Goal: Transaction & Acquisition: Purchase product/service

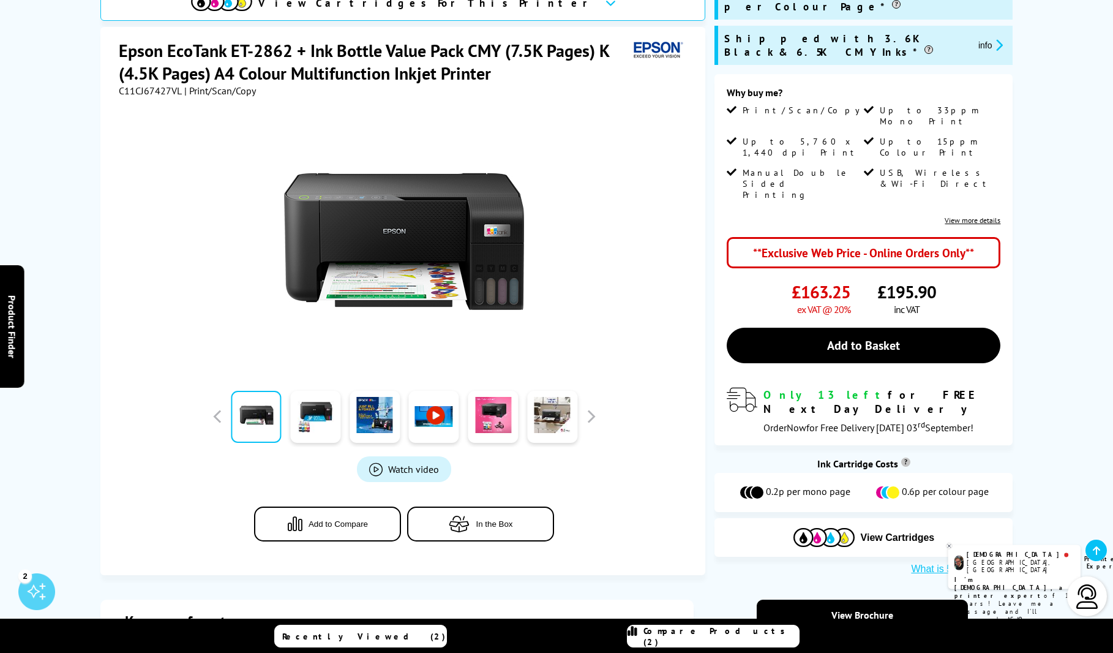
scroll to position [268, 0]
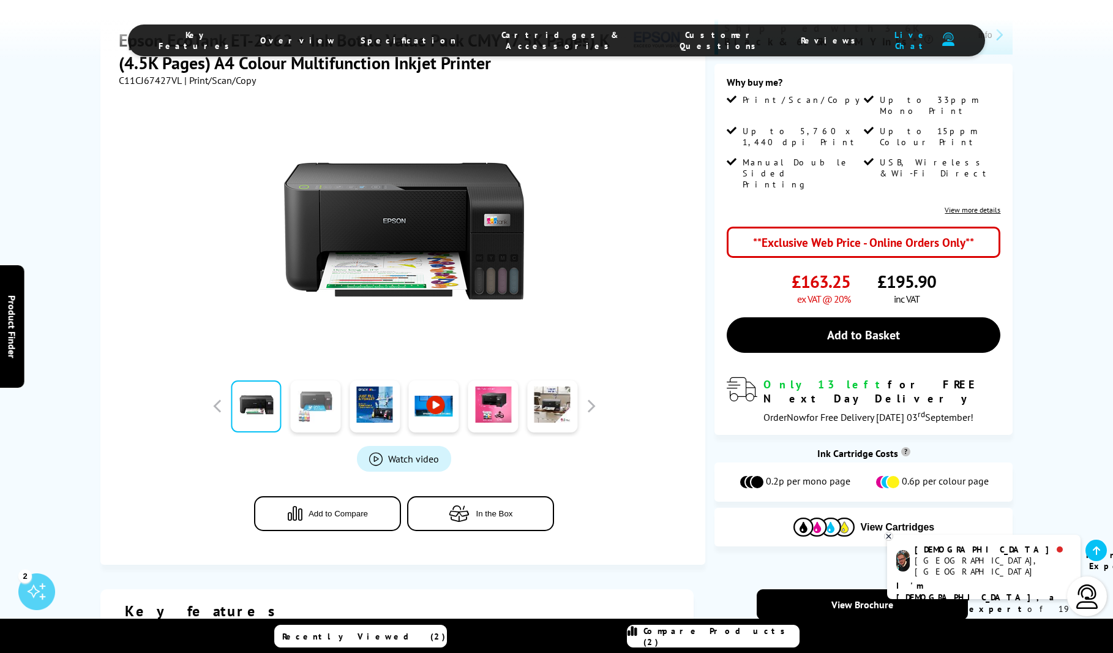
click at [307, 380] on link at bounding box center [315, 406] width 50 height 52
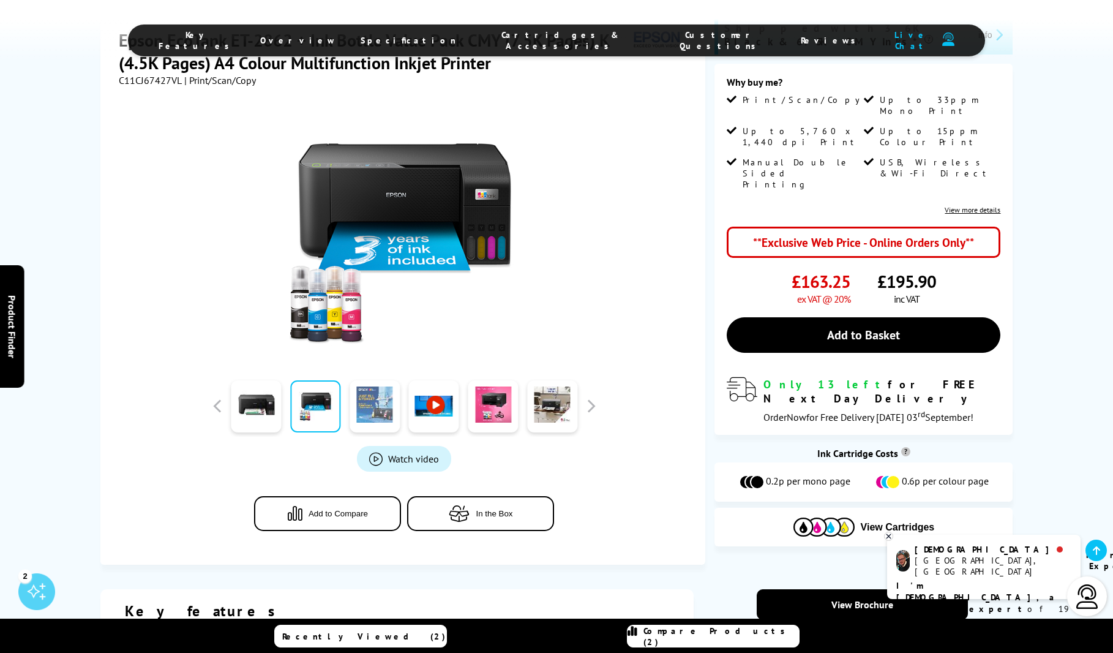
click at [363, 380] on link at bounding box center [375, 406] width 50 height 52
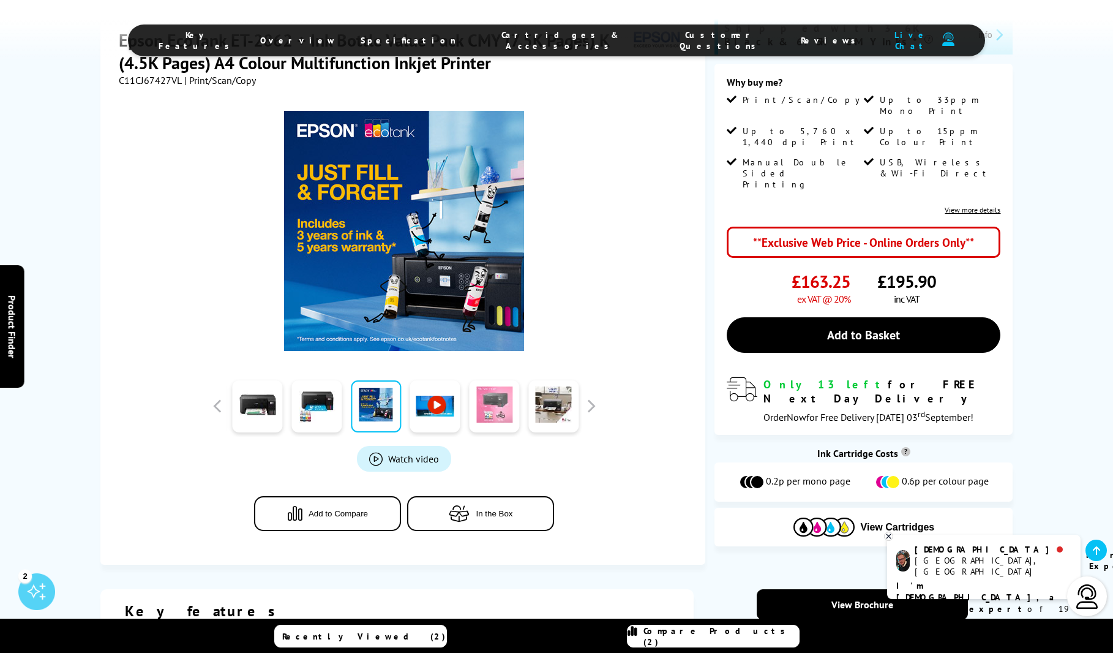
click at [491, 380] on link at bounding box center [494, 406] width 50 height 52
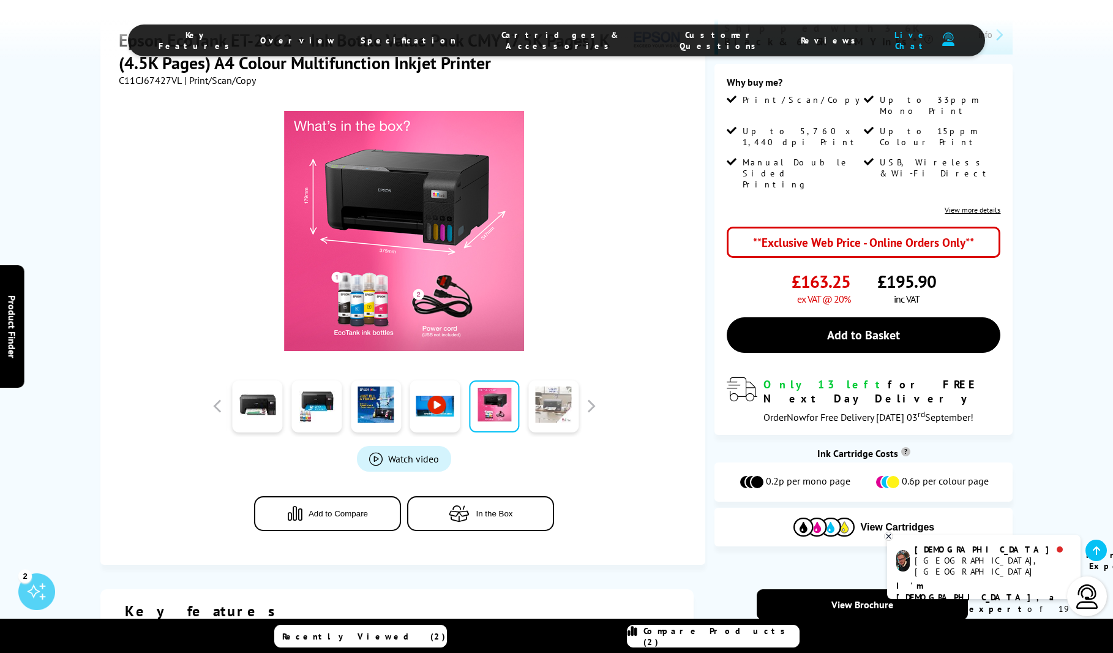
click at [554, 380] on link at bounding box center [553, 406] width 50 height 52
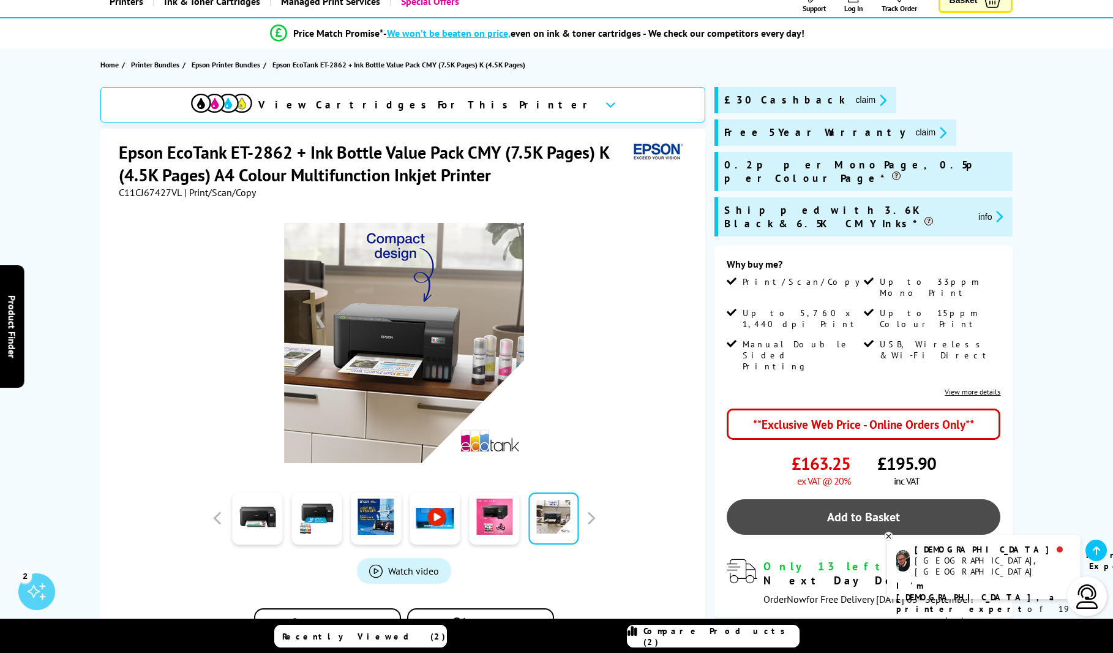
scroll to position [85, 0]
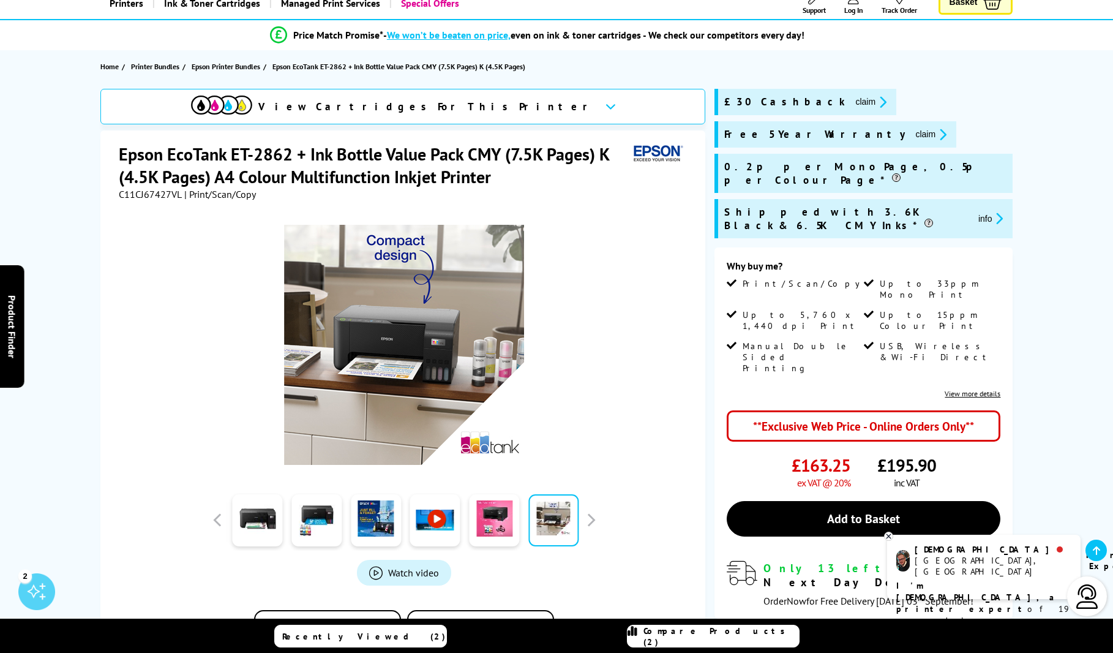
click at [892, 532] on icon at bounding box center [889, 536] width 8 height 9
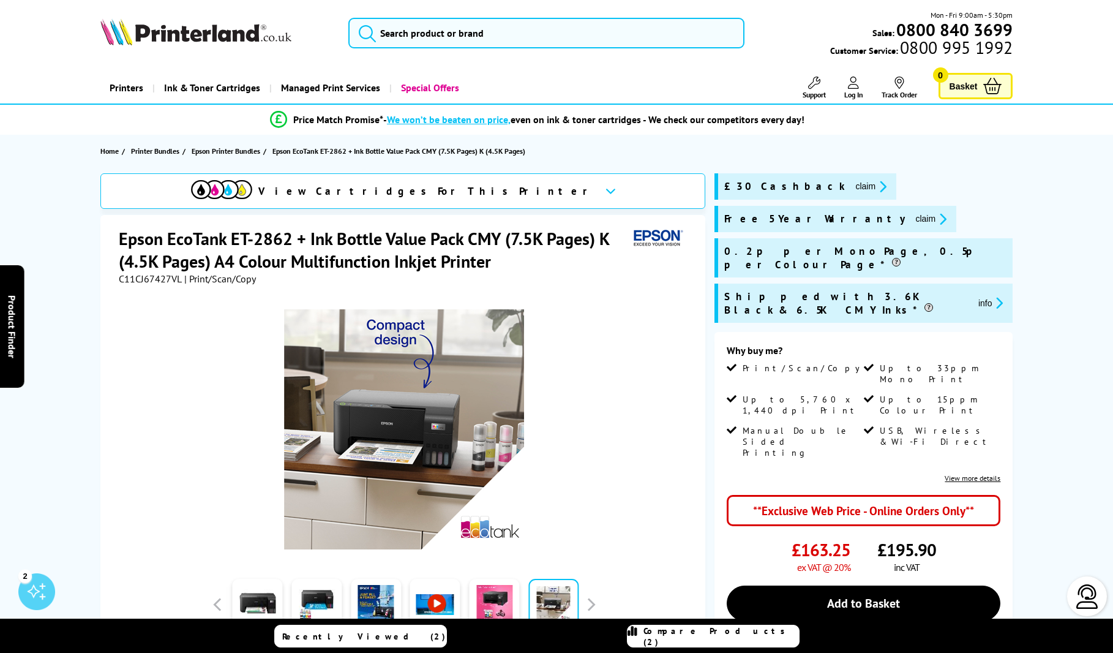
scroll to position [0, 0]
